Goal: Communication & Community: Answer question/provide support

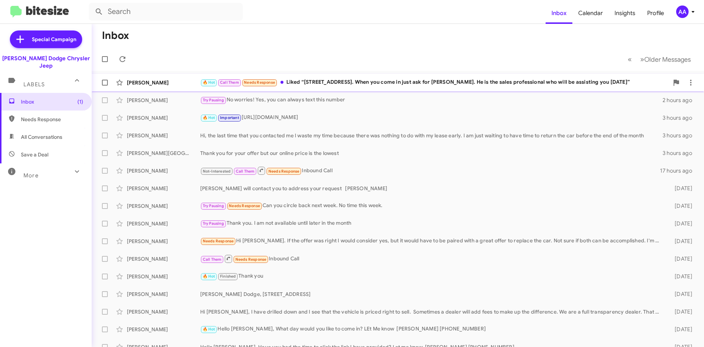
click at [360, 80] on div "🔥 Hot Call Them Needs Response Liked “[STREET_ADDRESS]. When you come in just a…" at bounding box center [434, 82] width 469 height 8
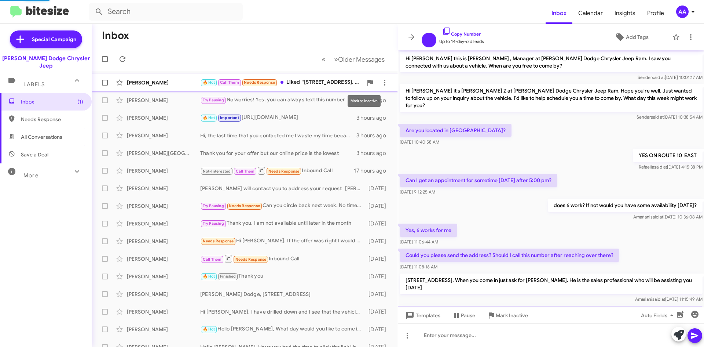
scroll to position [33, 0]
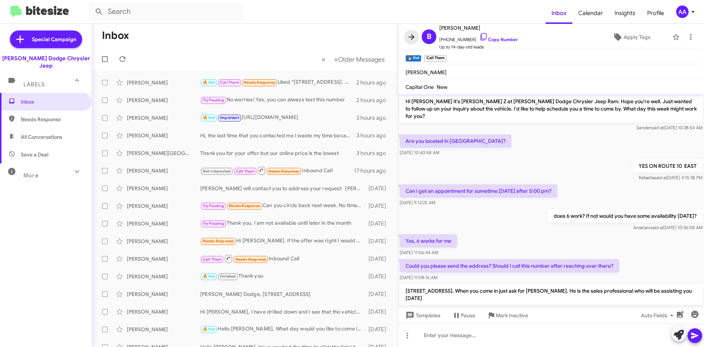
click at [412, 34] on icon at bounding box center [411, 37] width 9 height 9
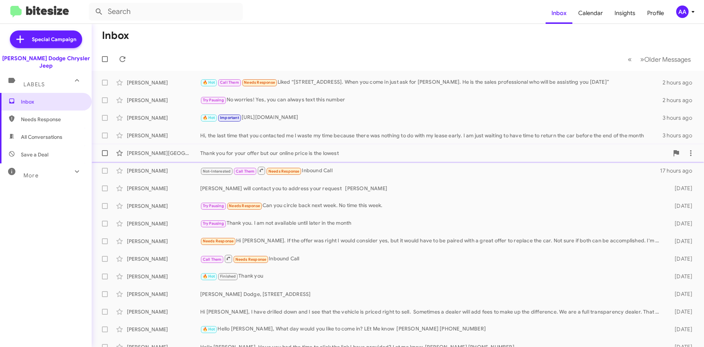
click at [379, 149] on div "Thank you for your offer but our online price is the lowest" at bounding box center [434, 152] width 469 height 7
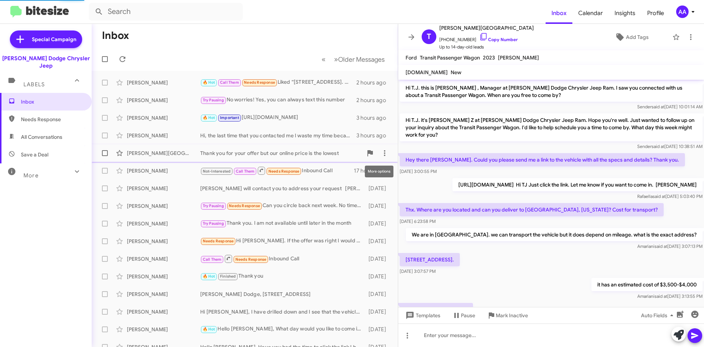
scroll to position [89, 0]
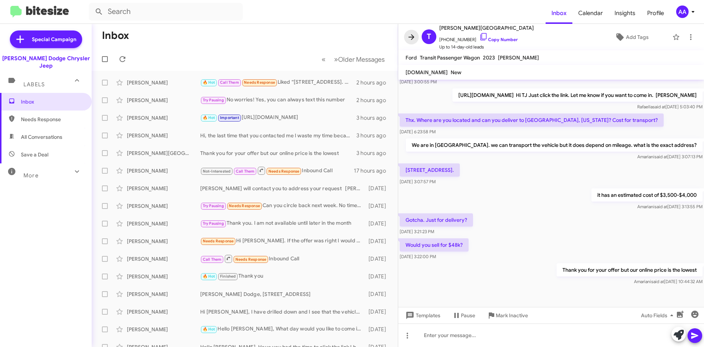
click at [413, 41] on icon at bounding box center [411, 37] width 9 height 9
